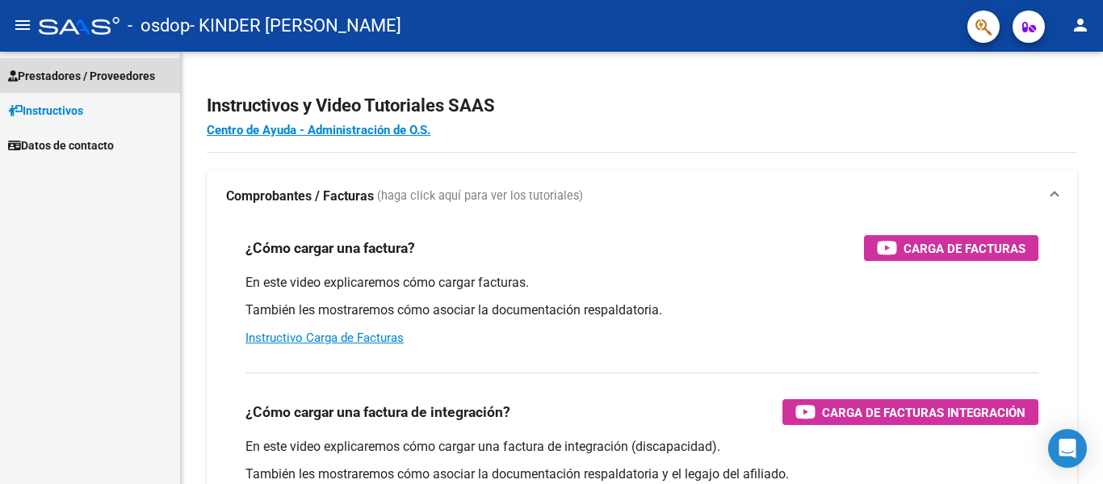
click at [95, 72] on span "Prestadores / Proveedores" at bounding box center [81, 76] width 147 height 18
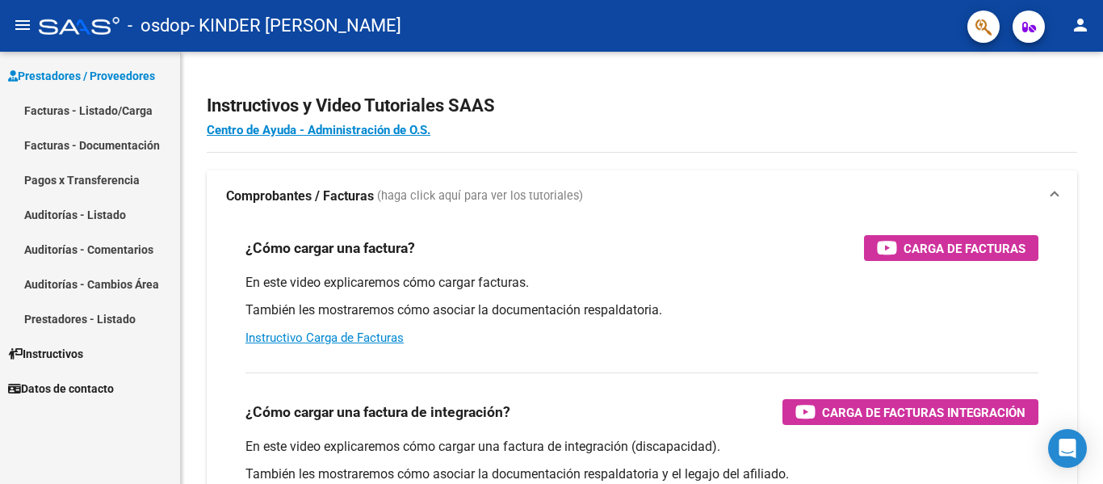
click at [116, 105] on link "Facturas - Listado/Carga" at bounding box center [90, 110] width 180 height 35
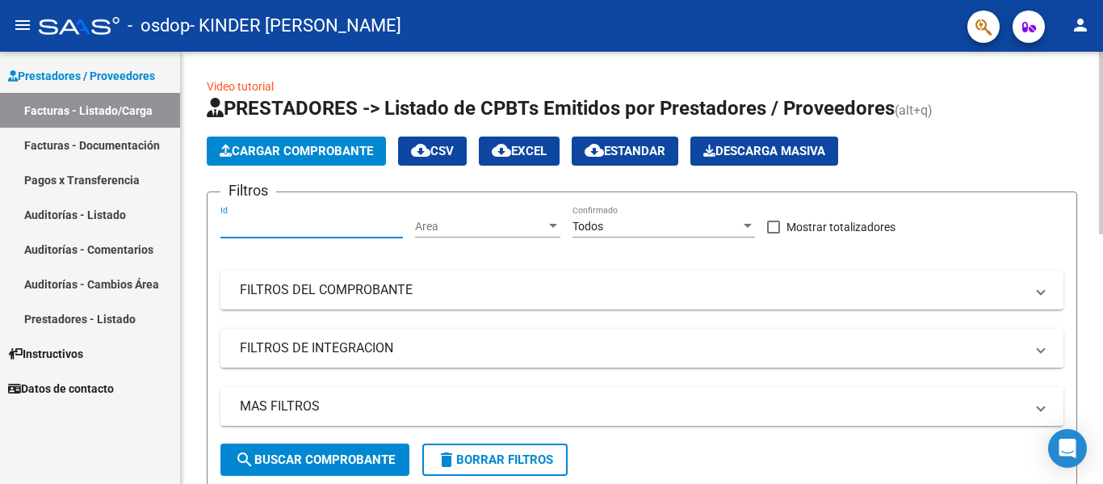
click at [343, 229] on input "Id" at bounding box center [311, 227] width 182 height 14
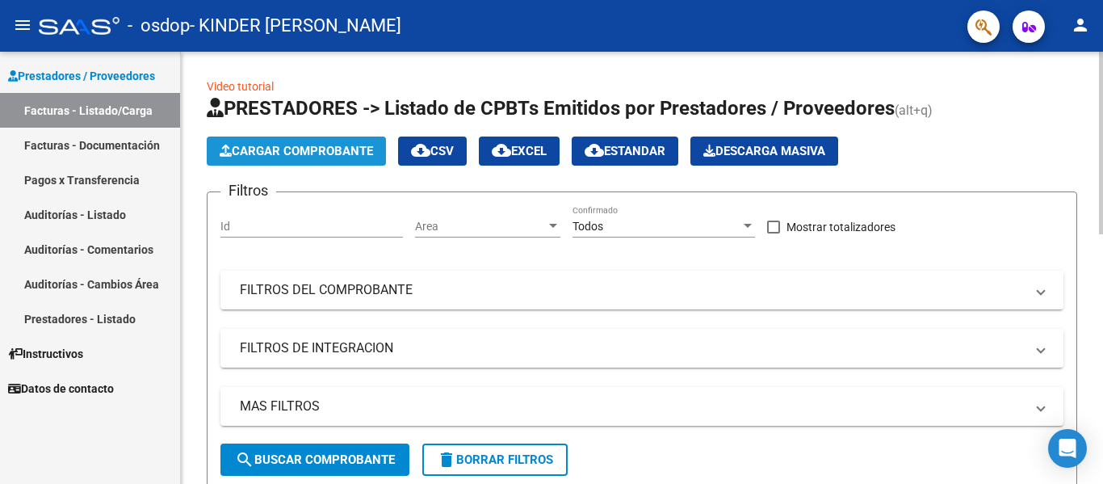
click at [347, 161] on button "Cargar Comprobante" at bounding box center [296, 150] width 179 height 29
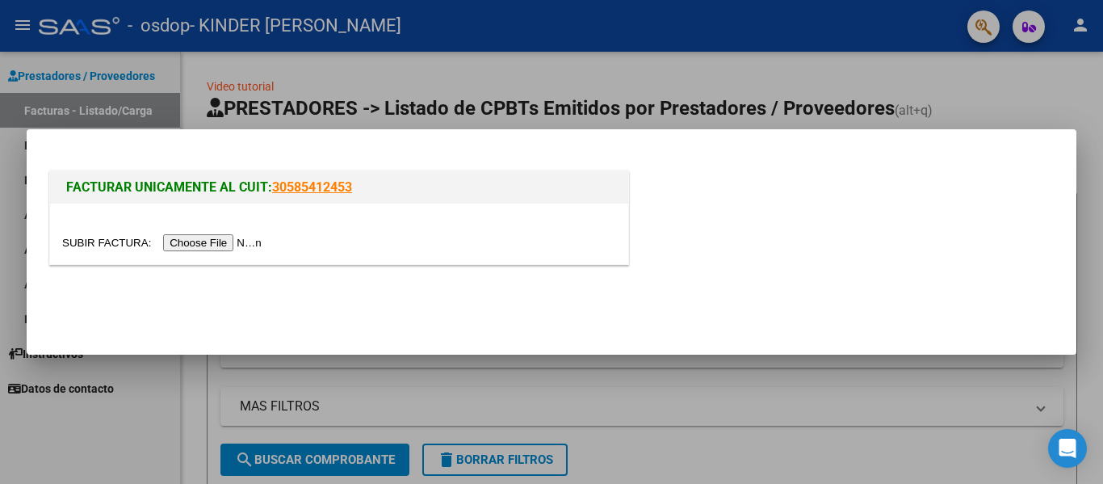
click at [240, 243] on input "file" at bounding box center [164, 242] width 204 height 17
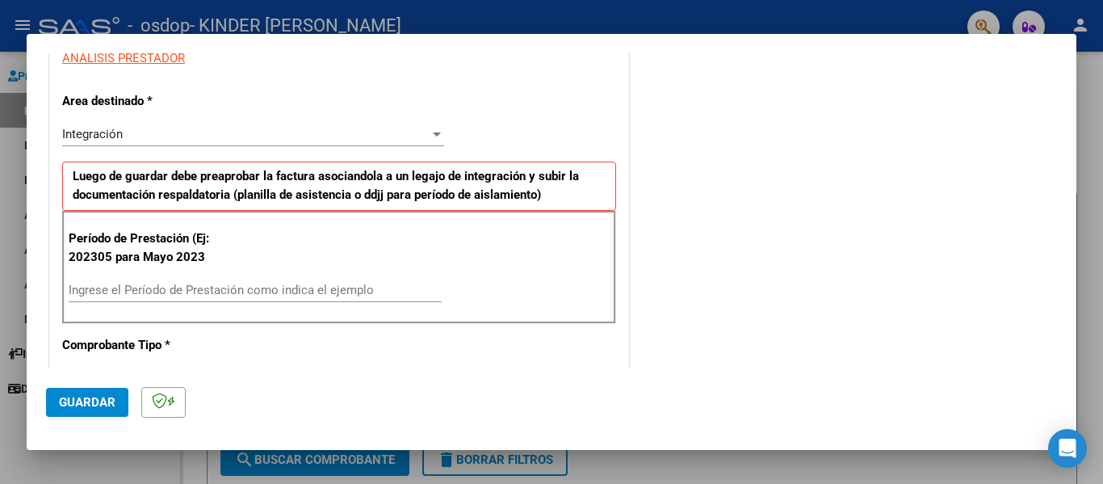
scroll to position [312, 0]
click at [254, 280] on div "Ingrese el Período de Prestación como indica el ejemplo" at bounding box center [255, 289] width 373 height 24
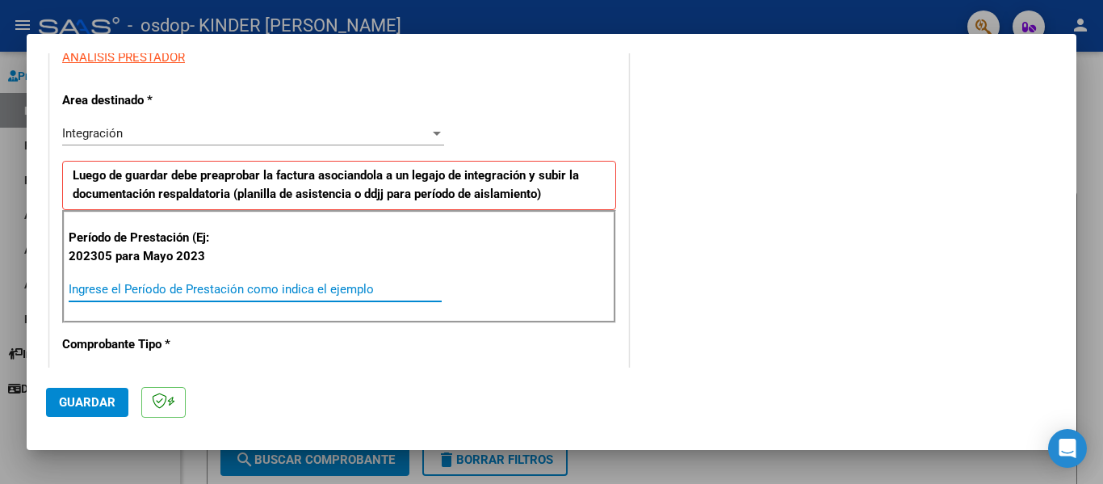
click at [256, 287] on input "Ingrese el Período de Prestación como indica el ejemplo" at bounding box center [255, 289] width 373 height 15
type input "202507"
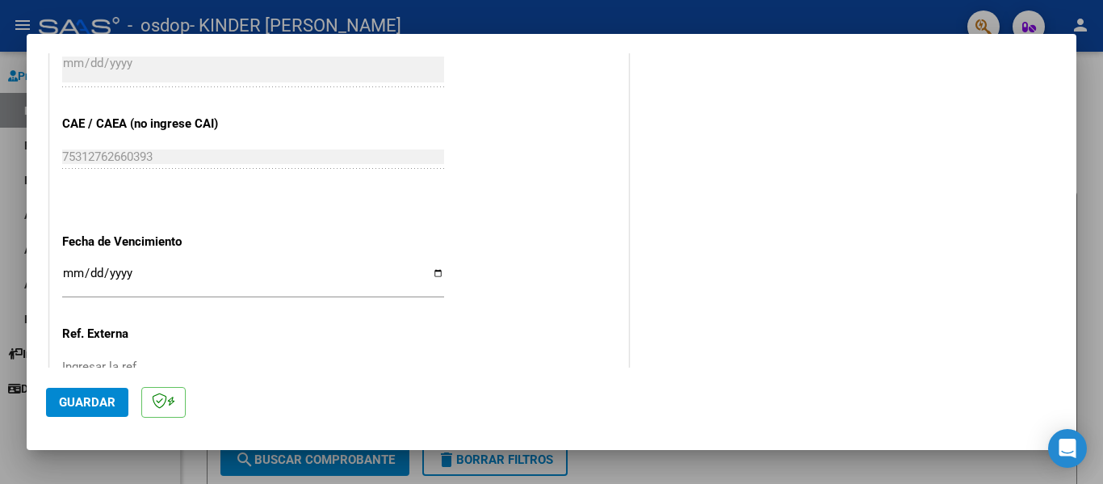
scroll to position [979, 0]
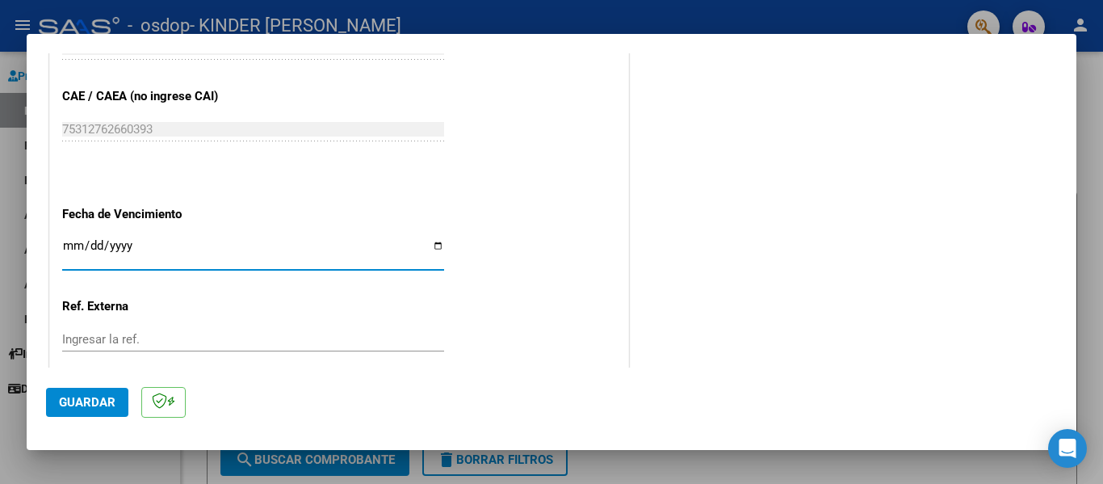
click at [75, 250] on input "Ingresar la fecha" at bounding box center [253, 252] width 382 height 26
type input "[DATE]"
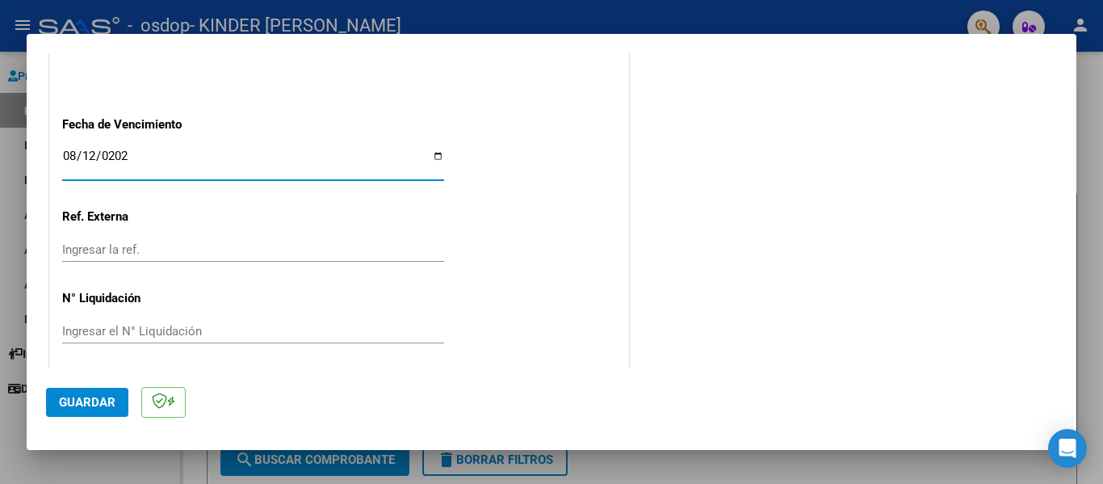
scroll to position [1076, 0]
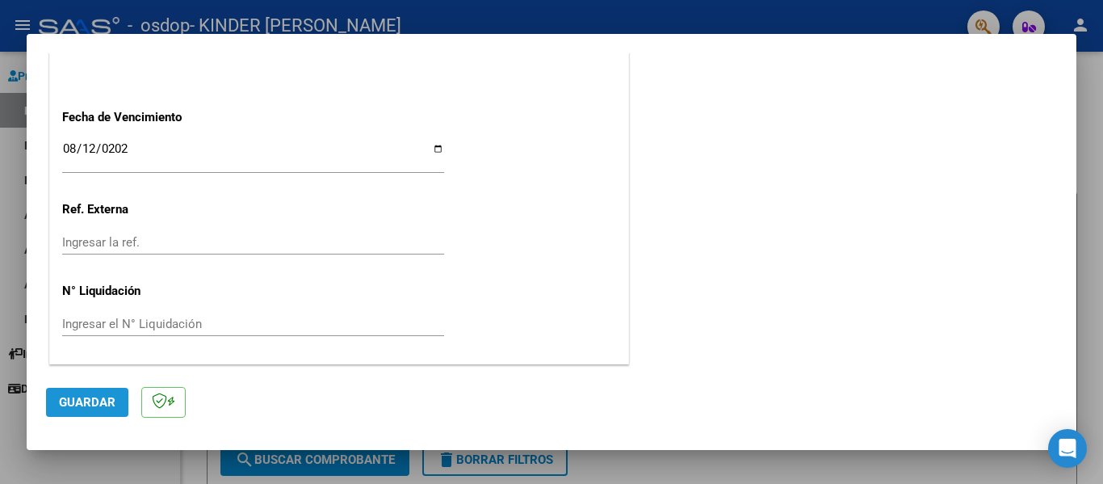
click at [87, 408] on span "Guardar" at bounding box center [87, 402] width 57 height 15
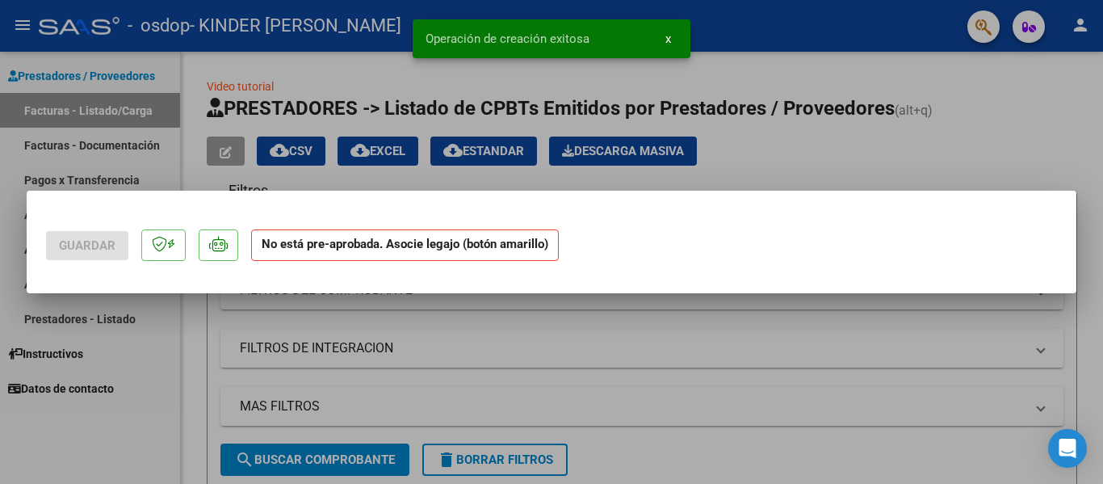
scroll to position [0, 0]
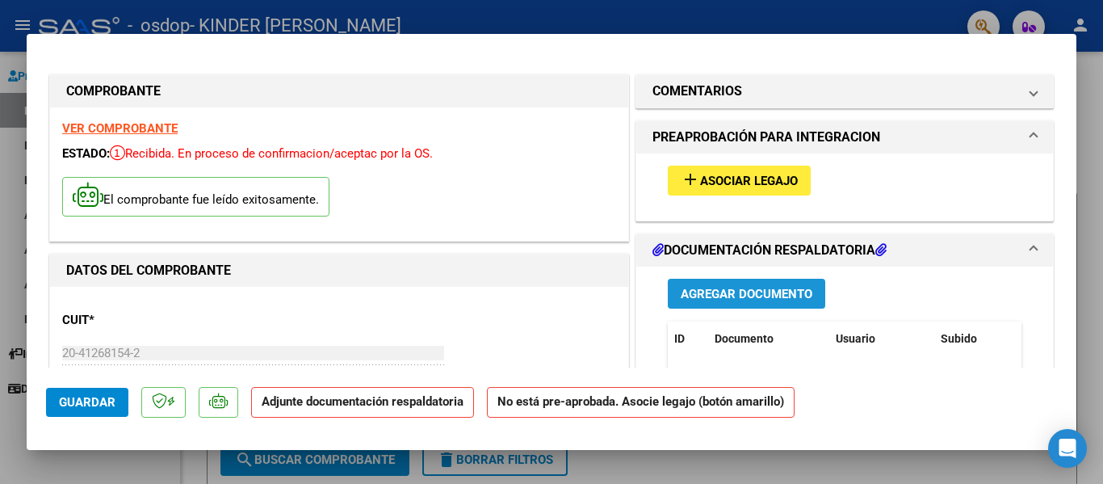
click at [731, 293] on span "Agregar Documento" at bounding box center [746, 294] width 132 height 15
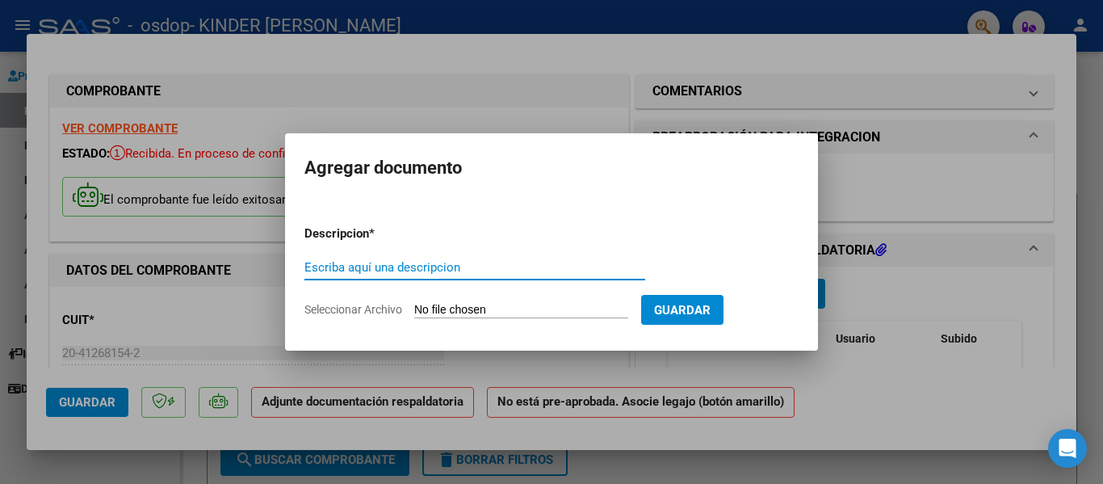
click at [546, 268] on input "Escriba aquí una descripcion" at bounding box center [474, 267] width 341 height 15
type input "Planilla de asistencia"
click at [534, 306] on input "Seleccionar Archivo" at bounding box center [521, 310] width 214 height 15
type input "C:\fakepath\asistencia mma julio.pdf"
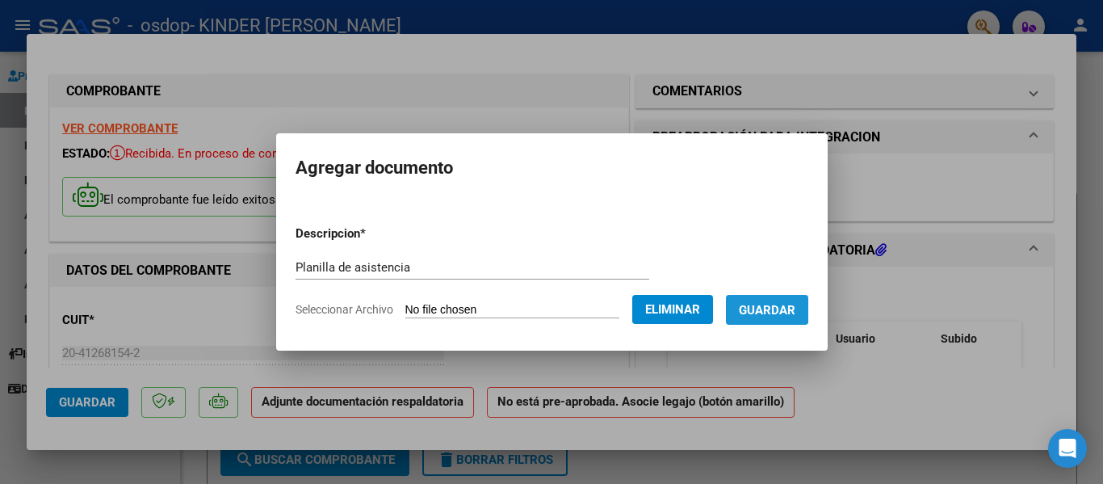
click at [773, 306] on span "Guardar" at bounding box center [767, 310] width 57 height 15
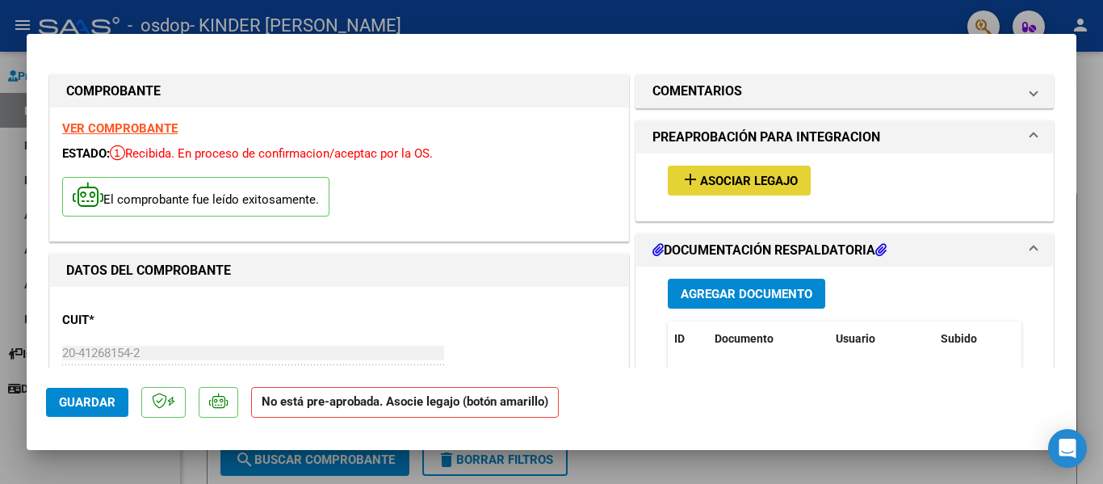
click at [740, 168] on button "add Asociar Legajo" at bounding box center [739, 180] width 143 height 30
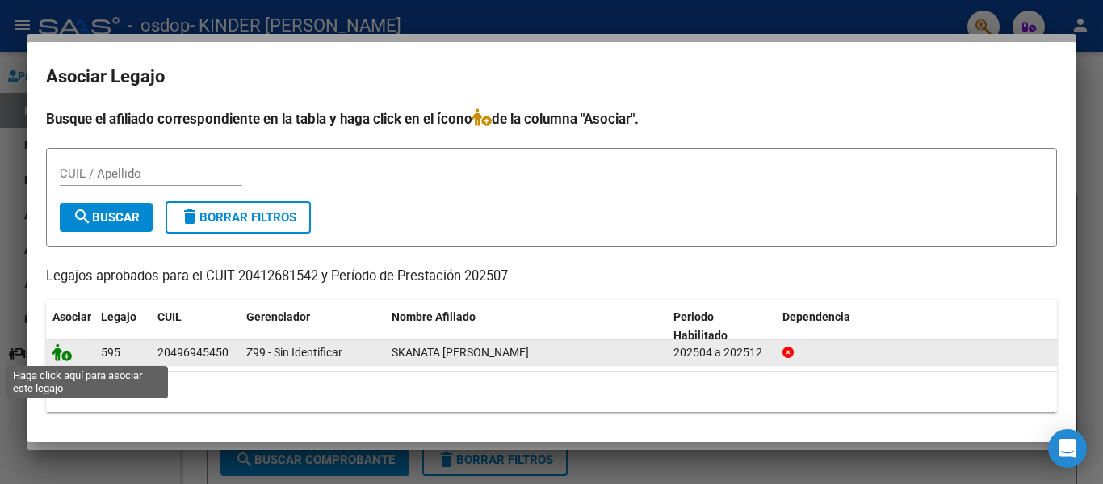
click at [60, 353] on icon at bounding box center [61, 352] width 19 height 18
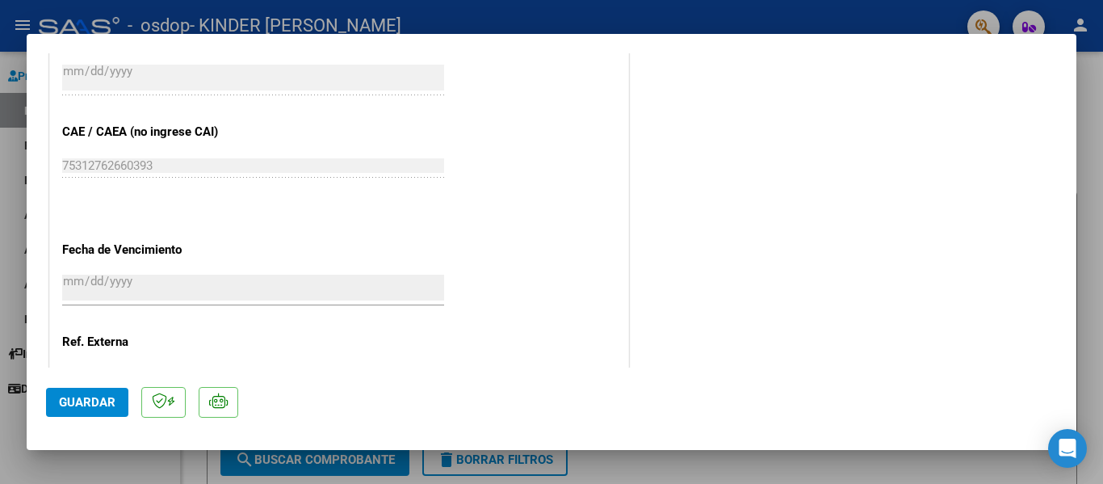
scroll to position [1131, 0]
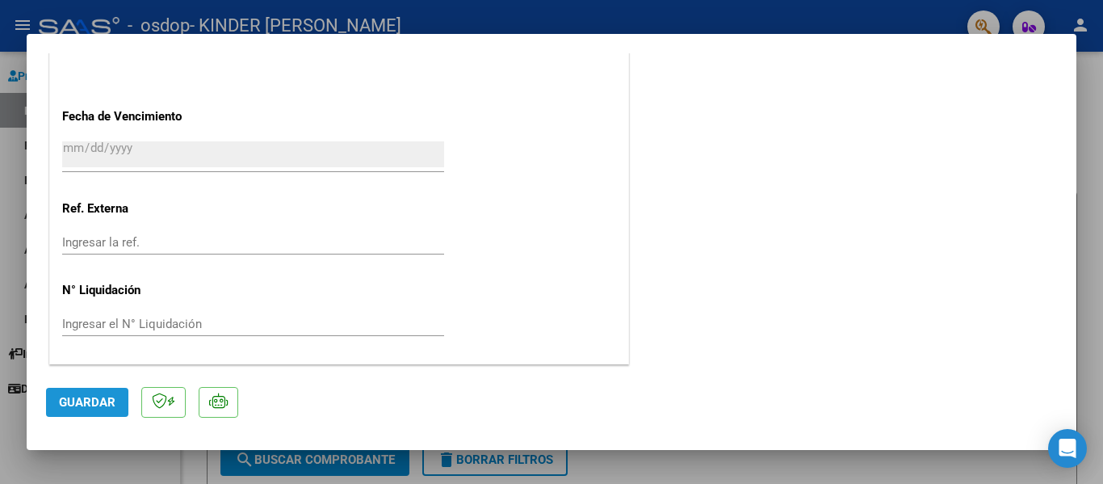
click at [105, 401] on span "Guardar" at bounding box center [87, 402] width 57 height 15
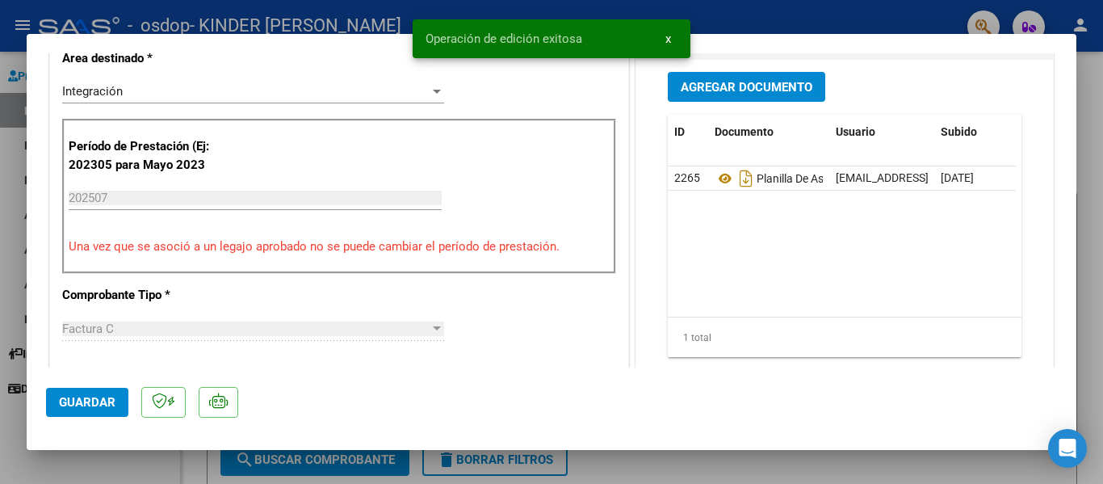
scroll to position [0, 0]
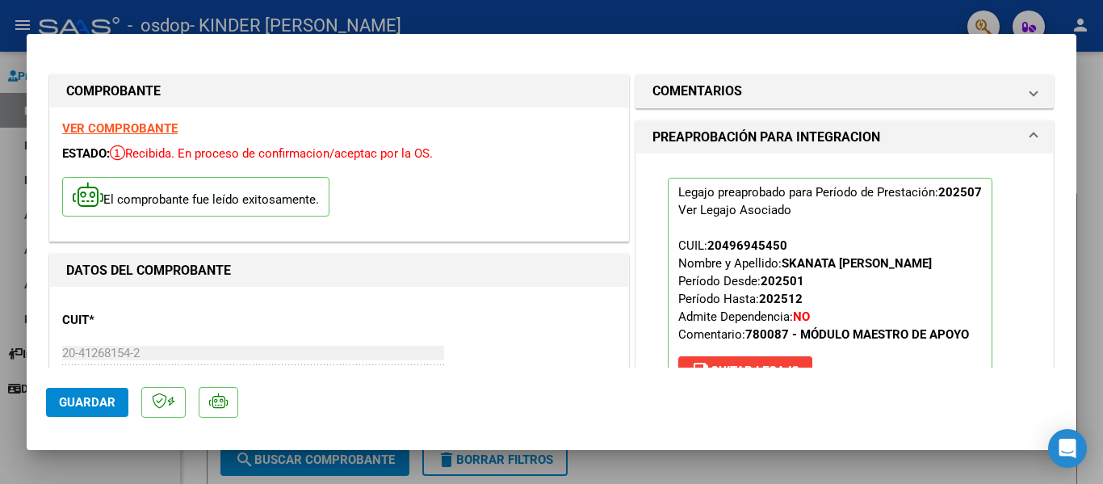
click at [1, 423] on div at bounding box center [551, 242] width 1103 height 484
type input "$ 0,00"
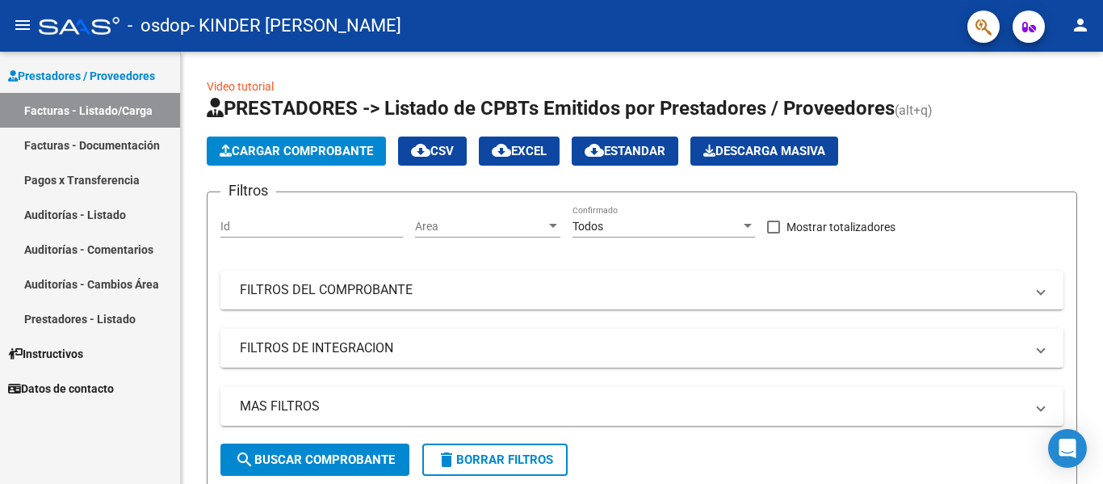
click at [130, 178] on link "Pagos x Transferencia" at bounding box center [90, 179] width 180 height 35
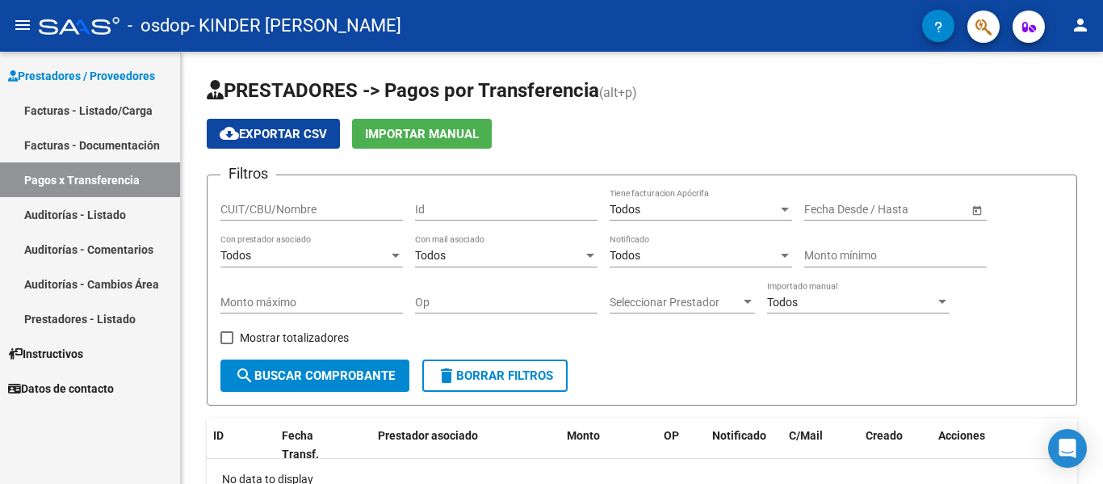
click at [124, 152] on link "Facturas - Documentación" at bounding box center [90, 145] width 180 height 35
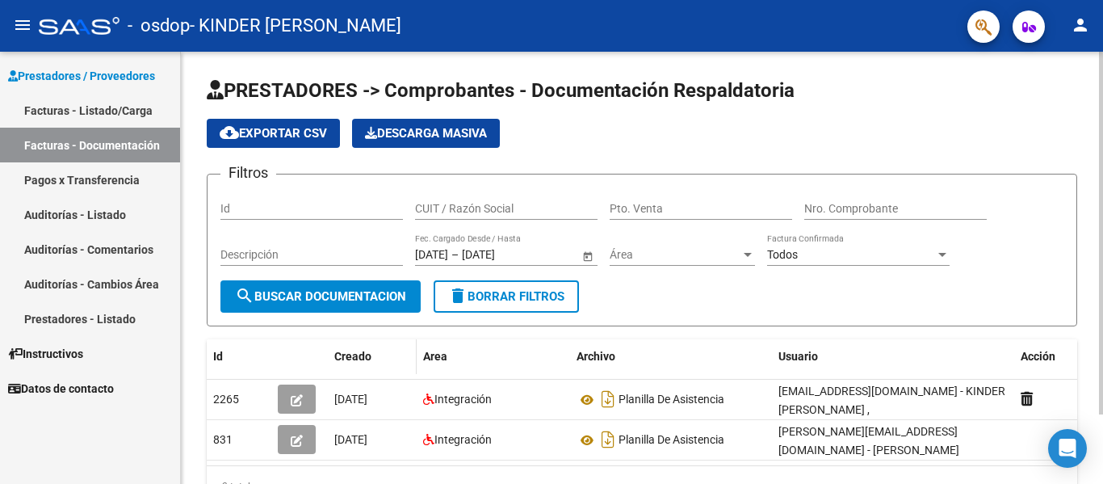
scroll to position [83, 0]
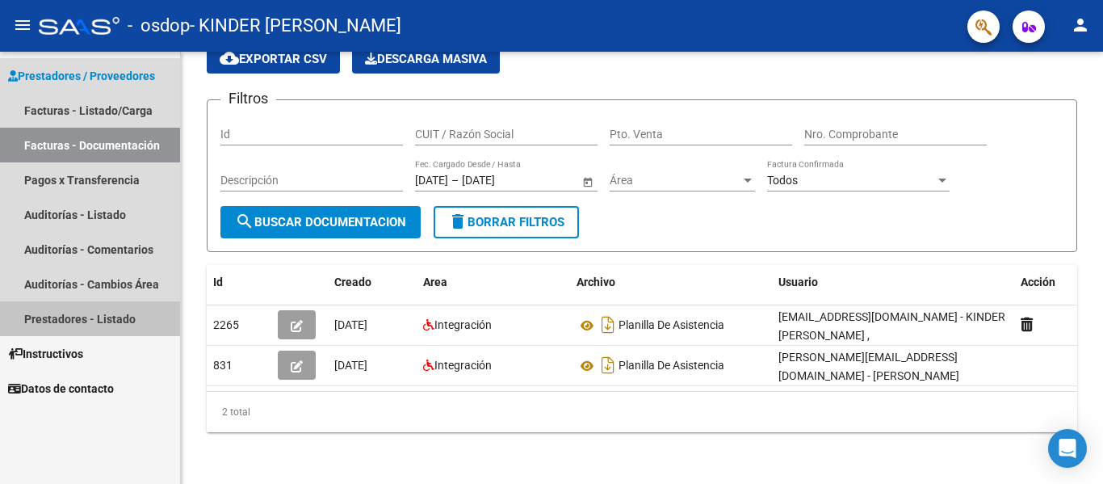
click at [153, 314] on link "Prestadores - Listado" at bounding box center [90, 318] width 180 height 35
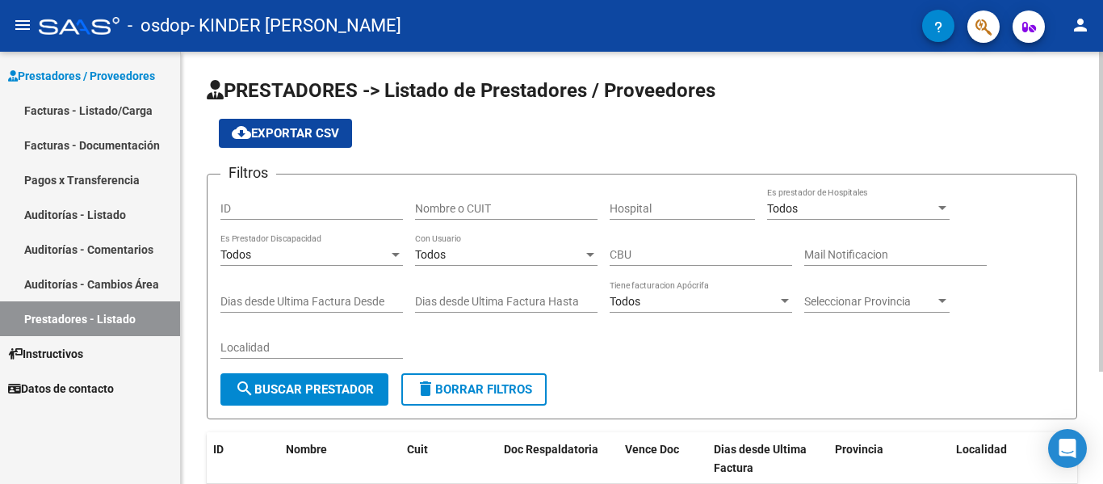
scroll to position [151, 0]
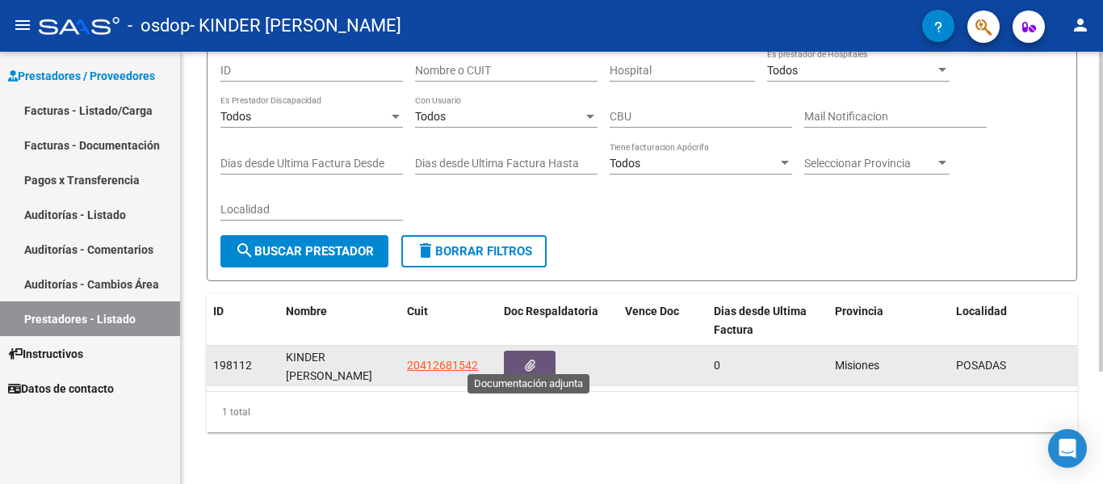
click at [535, 353] on button "button" at bounding box center [530, 365] width 52 height 30
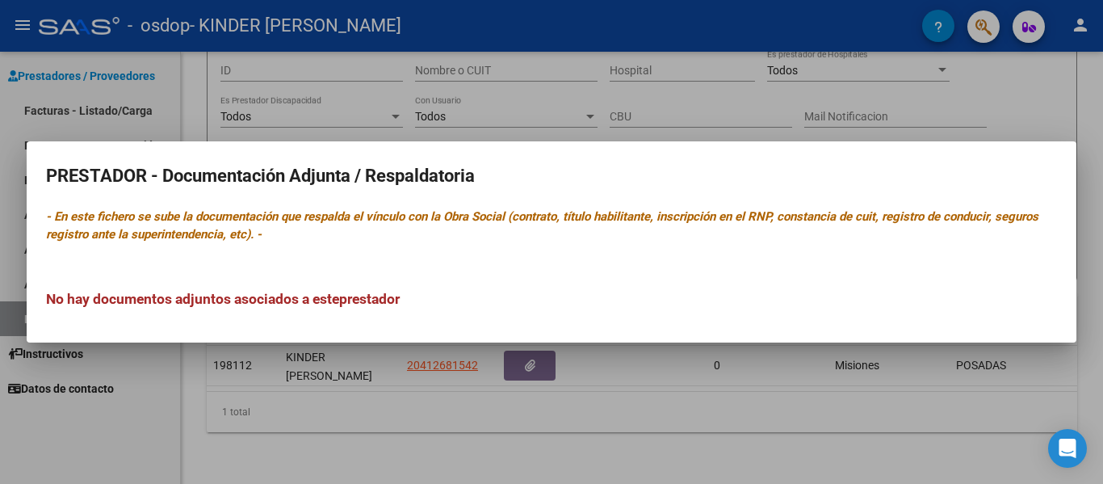
click at [624, 371] on div at bounding box center [551, 242] width 1103 height 484
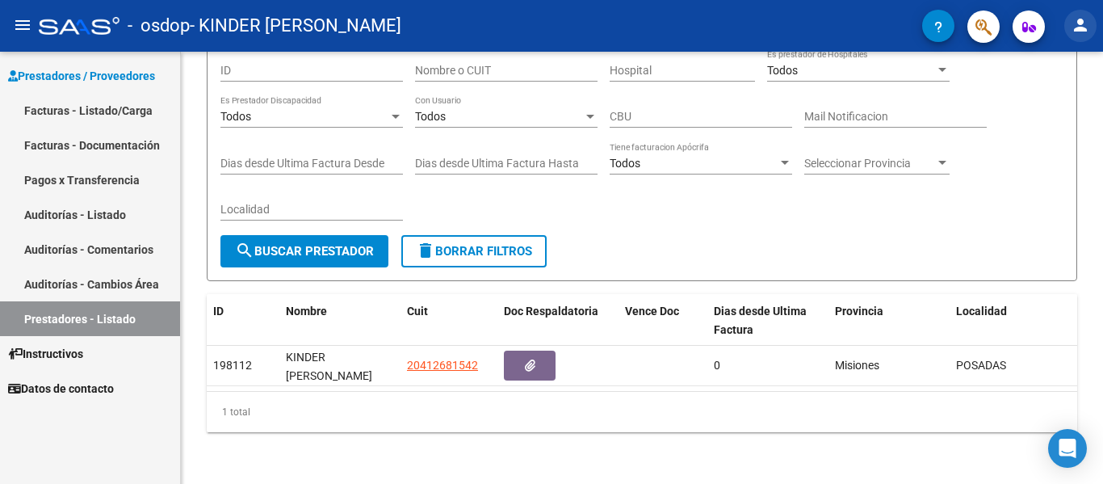
click at [1085, 19] on mat-icon "person" at bounding box center [1079, 24] width 19 height 19
